Goal: Check status: Check status

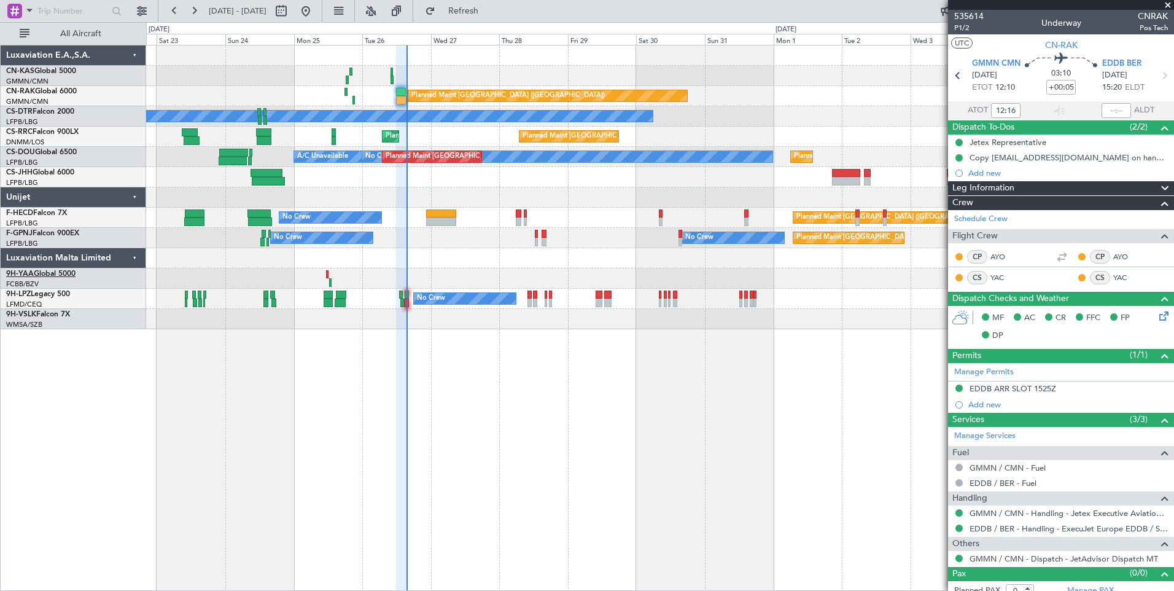
click at [33, 271] on span "9H-YAA" at bounding box center [20, 273] width 28 height 7
type input "[PERSON_NAME] ([PERSON_NAME])"
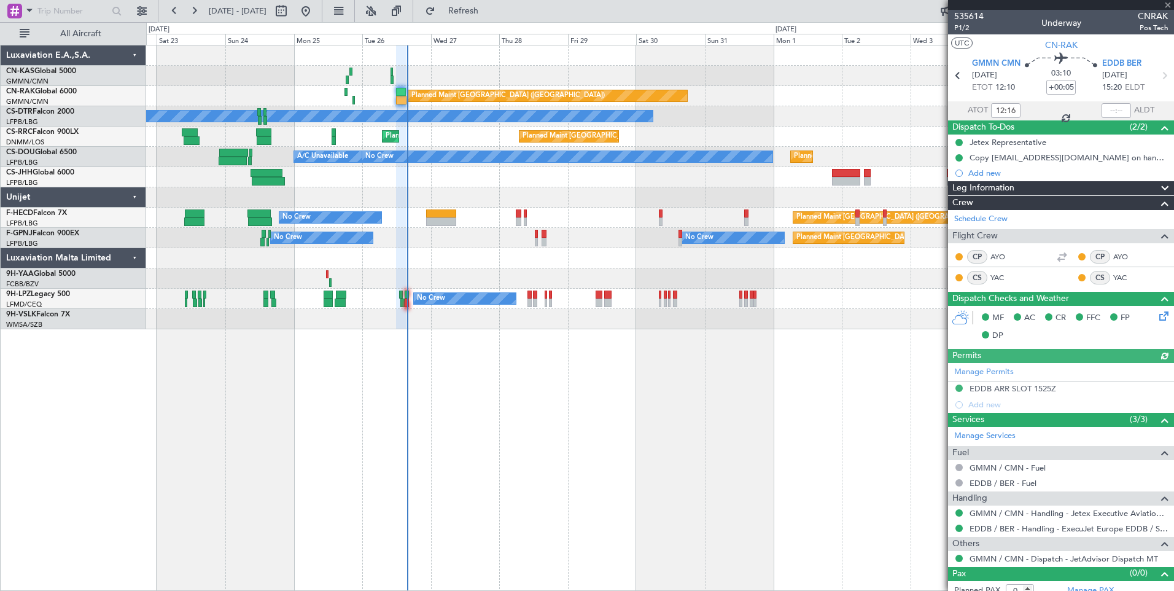
type input "[PERSON_NAME] ([PERSON_NAME])"
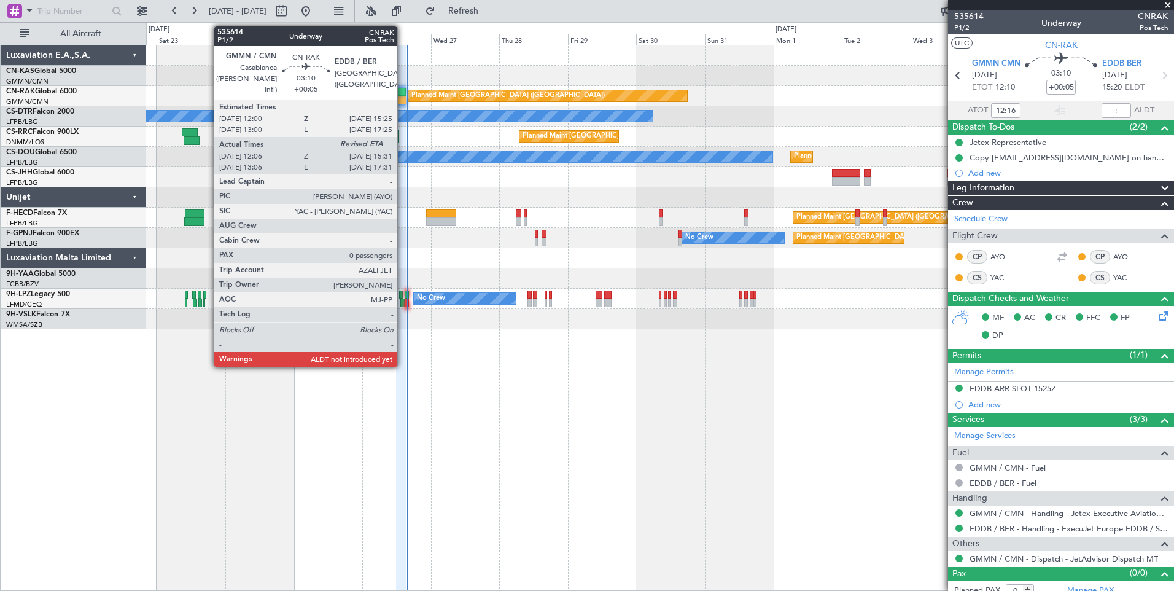
click at [403, 96] on div at bounding box center [401, 100] width 10 height 9
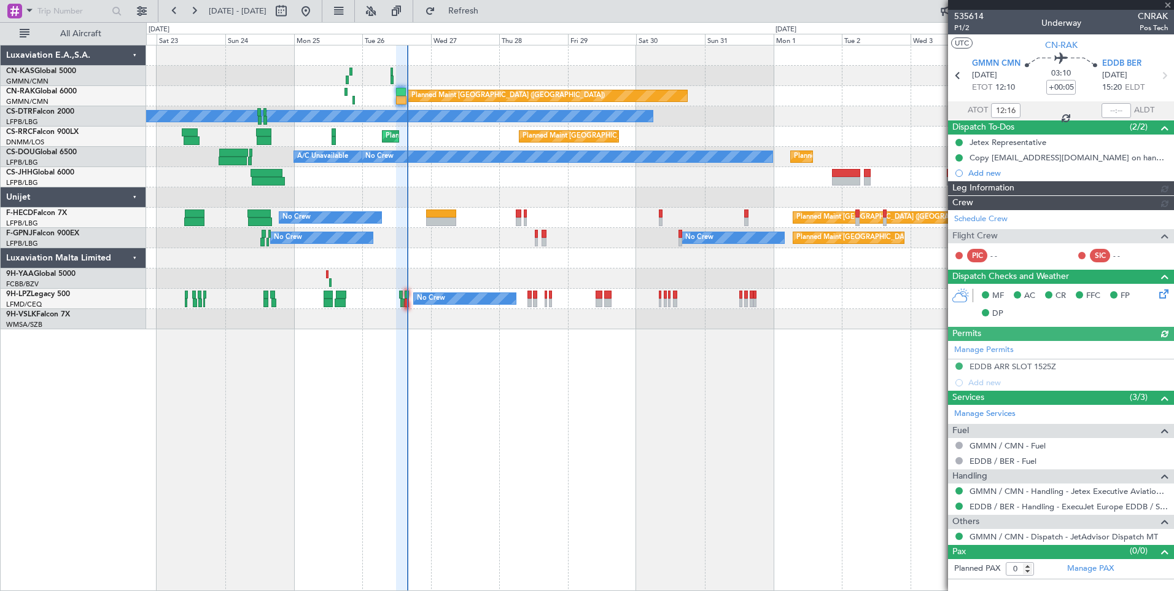
type input "[PERSON_NAME] ([PERSON_NAME])"
click at [1118, 112] on div at bounding box center [1116, 110] width 29 height 15
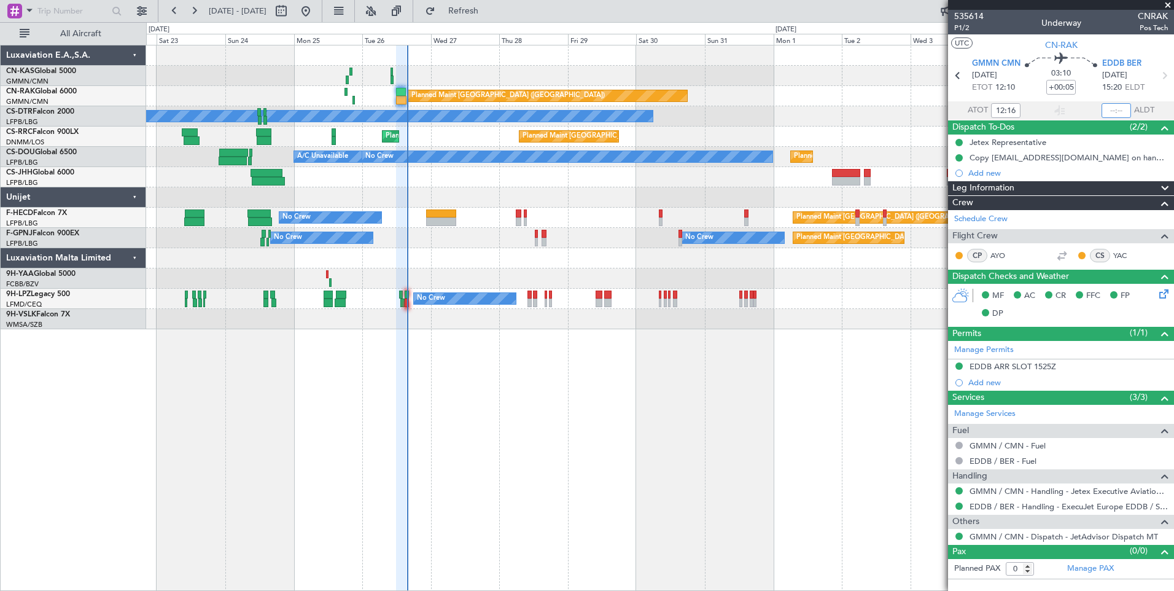
click at [1126, 111] on input "text" at bounding box center [1116, 110] width 29 height 15
type input "15:30"
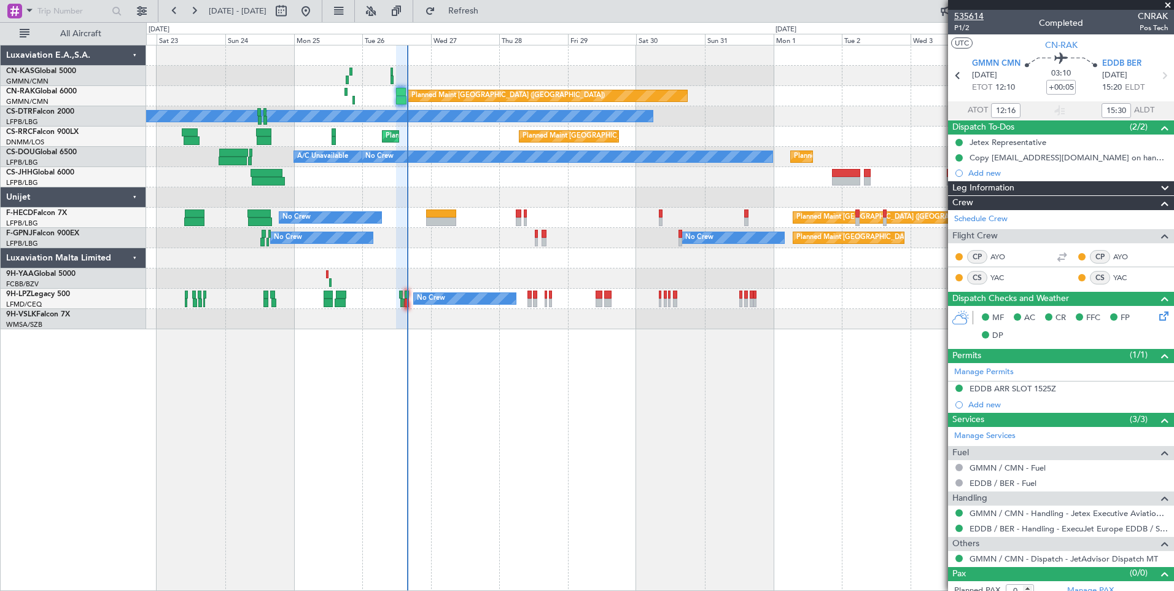
type input "[PERSON_NAME] ([PERSON_NAME])"
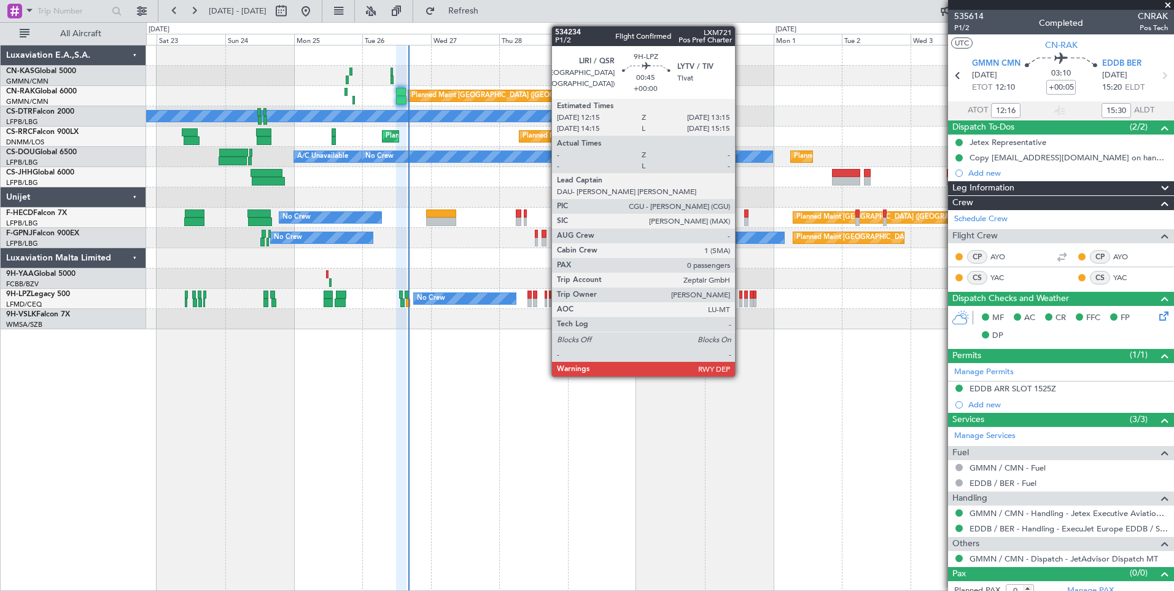
click at [741, 300] on div at bounding box center [740, 302] width 3 height 9
click at [741, 298] on div at bounding box center [740, 302] width 3 height 9
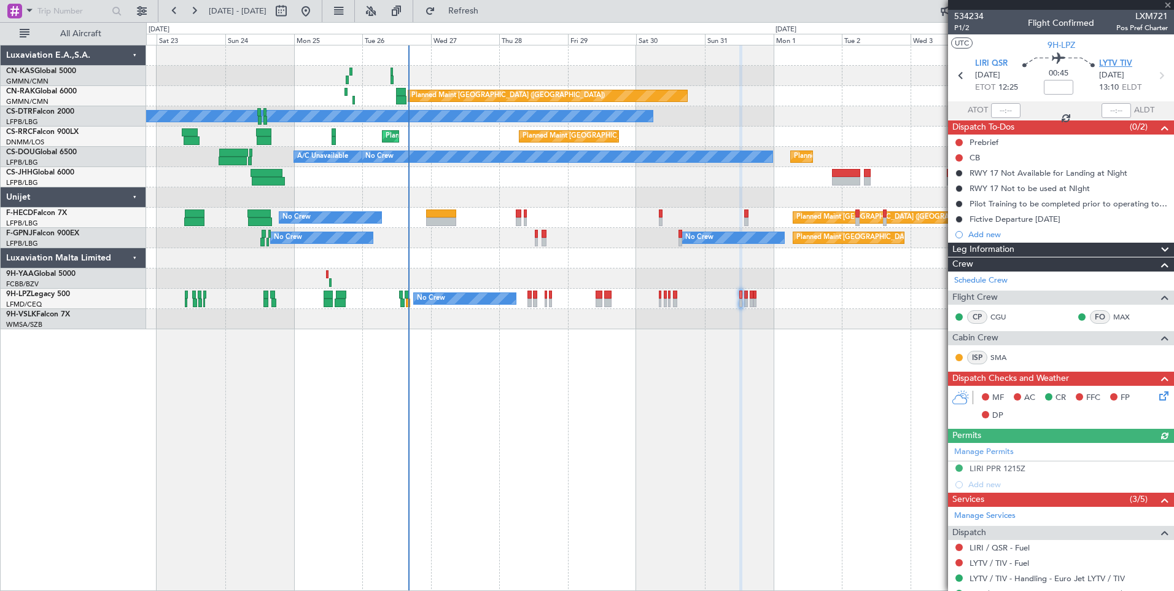
click at [1110, 66] on span "LYTV TIV" at bounding box center [1115, 64] width 33 height 12
